Goal: Find specific page/section: Find specific page/section

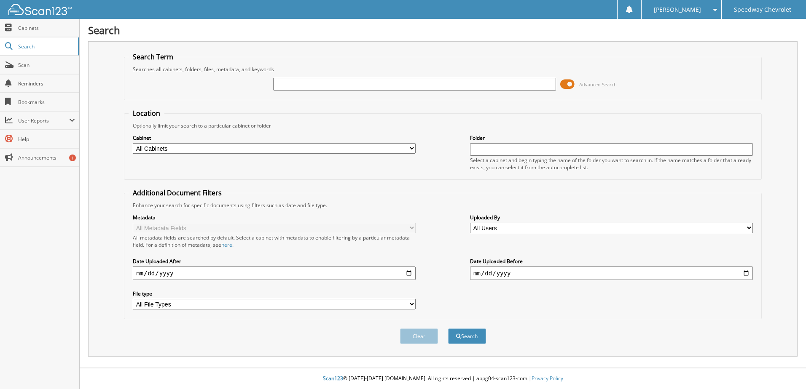
click at [344, 85] on input "text" at bounding box center [414, 84] width 283 height 13
type input "GOTHROW"
click at [448, 329] on button "Search" at bounding box center [467, 337] width 38 height 16
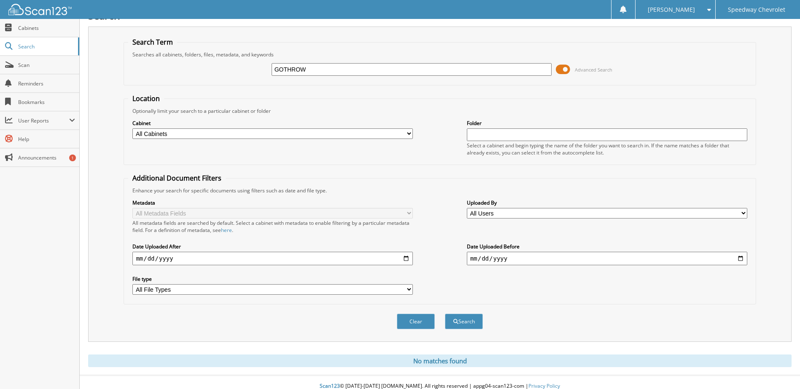
scroll to position [23, 0]
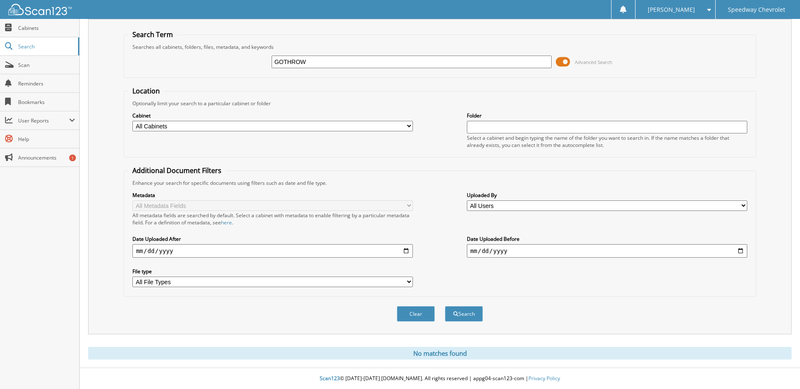
click at [309, 59] on input "GOTHROW" at bounding box center [411, 62] width 280 height 13
type input "40521"
click at [445, 306] on button "Search" at bounding box center [464, 314] width 38 height 16
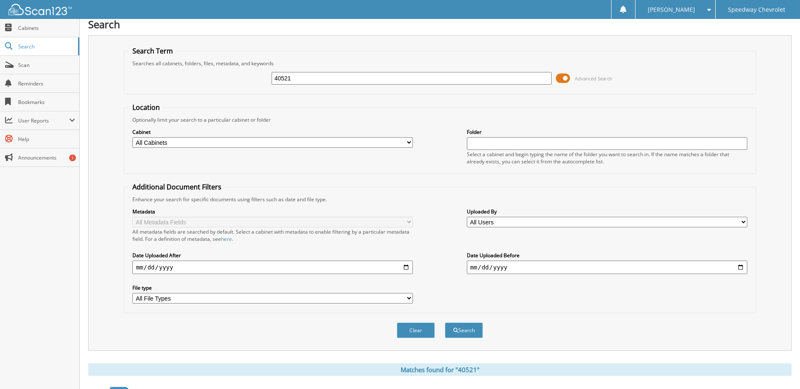
scroll to position [337, 0]
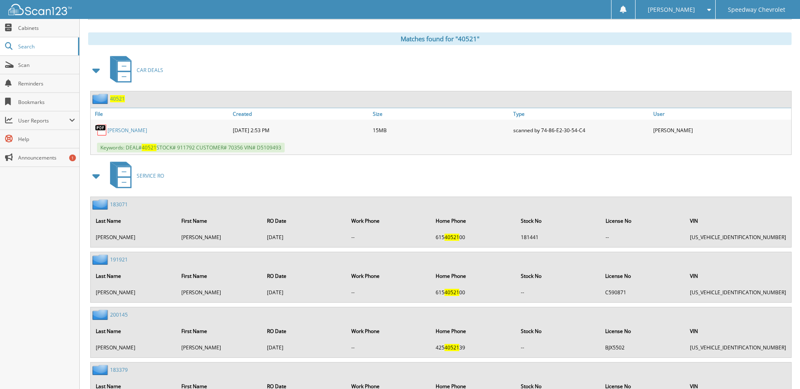
click at [142, 133] on link "GOTHRO, ELIJAH PAUL" at bounding box center [127, 130] width 40 height 7
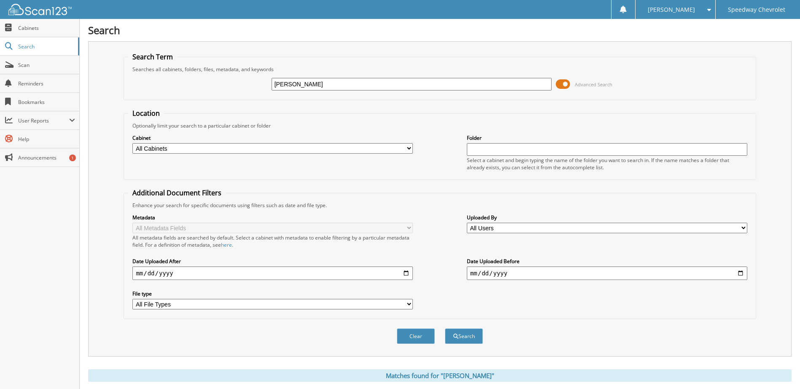
scroll to position [129, 0]
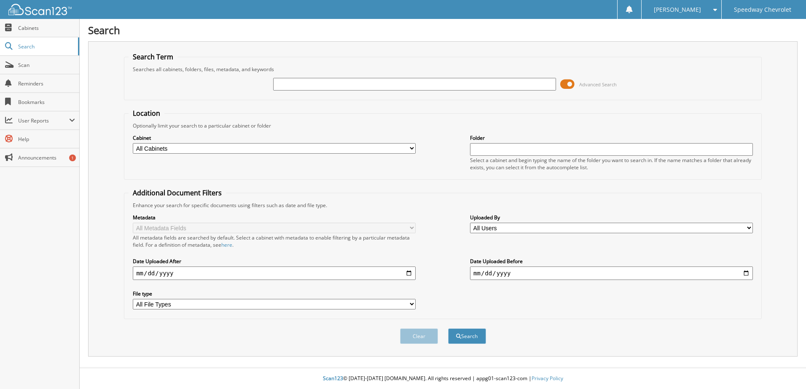
click at [309, 82] on input "text" at bounding box center [414, 84] width 283 height 13
type input "HARMON"
click at [448, 329] on button "Search" at bounding box center [467, 337] width 38 height 16
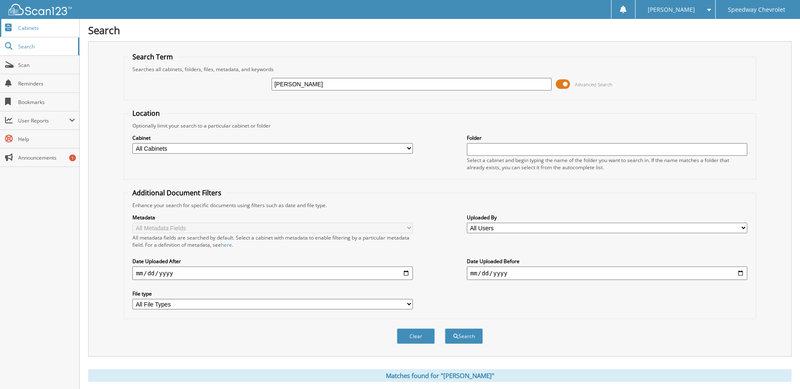
click at [29, 31] on span "Cabinets" at bounding box center [46, 27] width 57 height 7
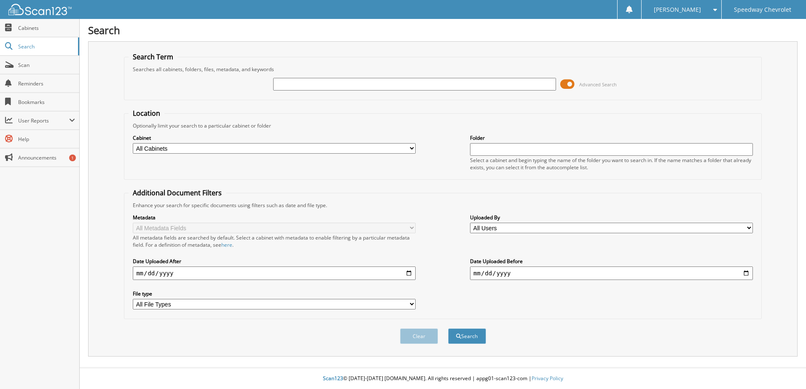
click at [298, 84] on input "text" at bounding box center [414, 84] width 283 height 13
type input "40431"
click at [448, 329] on button "Search" at bounding box center [467, 337] width 38 height 16
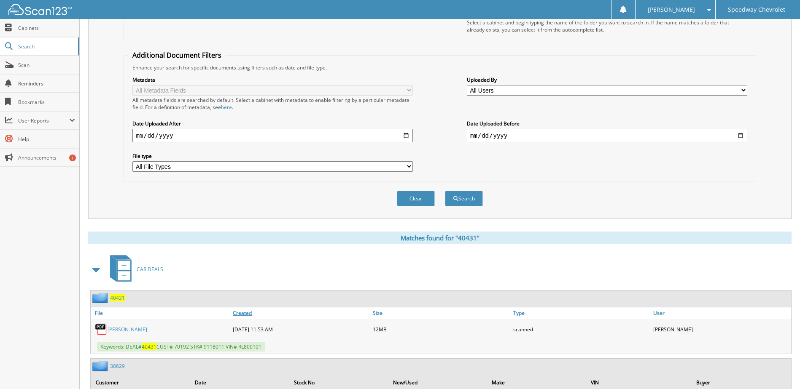
scroll to position [295, 0]
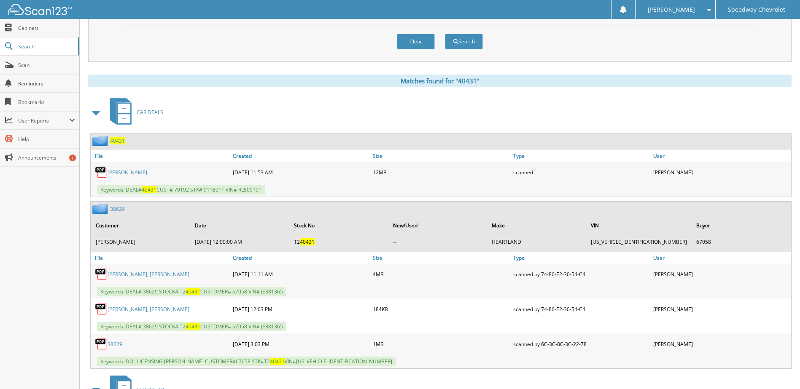
click at [131, 173] on link "[PERSON_NAME]" at bounding box center [127, 172] width 40 height 7
